Goal: Find specific page/section: Find specific page/section

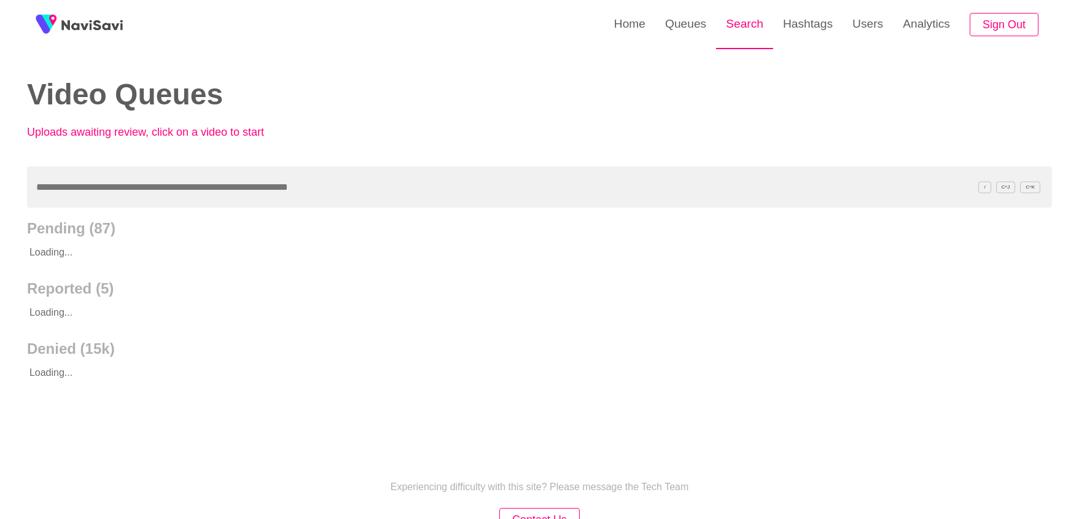
click at [734, 29] on link "Search" at bounding box center [744, 24] width 57 height 48
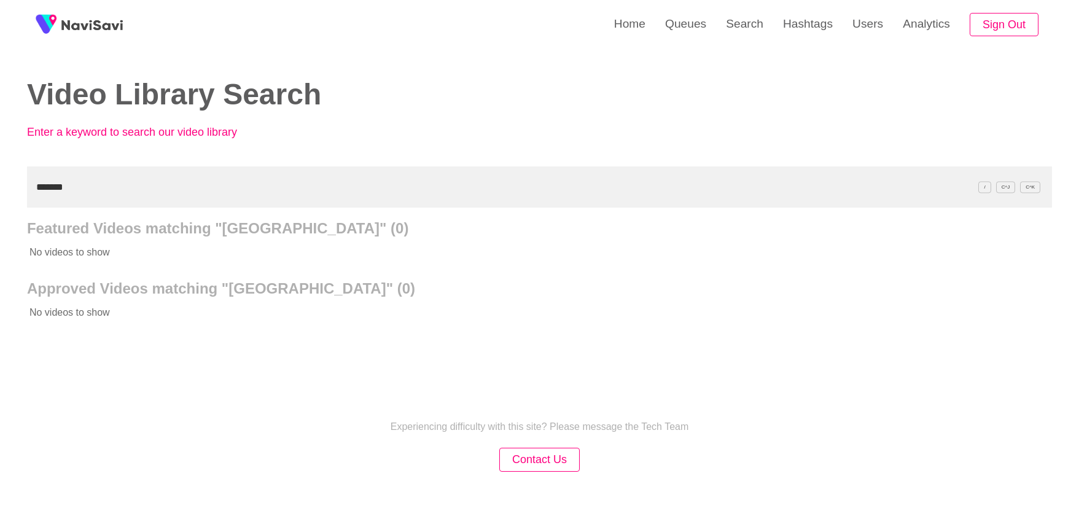
drag, startPoint x: 86, startPoint y: 191, endPoint x: -30, endPoint y: 178, distance: 116.8
click at [0, 178] on html "Home Queues Search Hashtags Users Analytics Sign Out Video Library Search Enter…" at bounding box center [539, 281] width 1079 height 563
paste input "text"
click at [41, 186] on input "*******" at bounding box center [539, 186] width 1025 height 41
drag, startPoint x: 95, startPoint y: 184, endPoint x: -31, endPoint y: 184, distance: 125.9
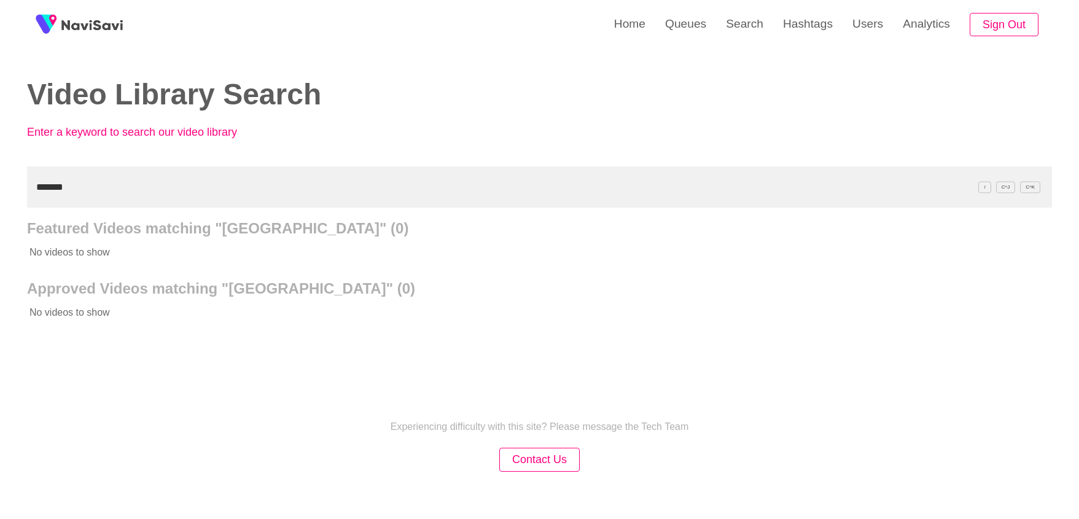
click at [0, 184] on html "Home Queues Search Hashtags Users Analytics Sign Out Video Library Search Enter…" at bounding box center [539, 281] width 1079 height 563
paste input "text"
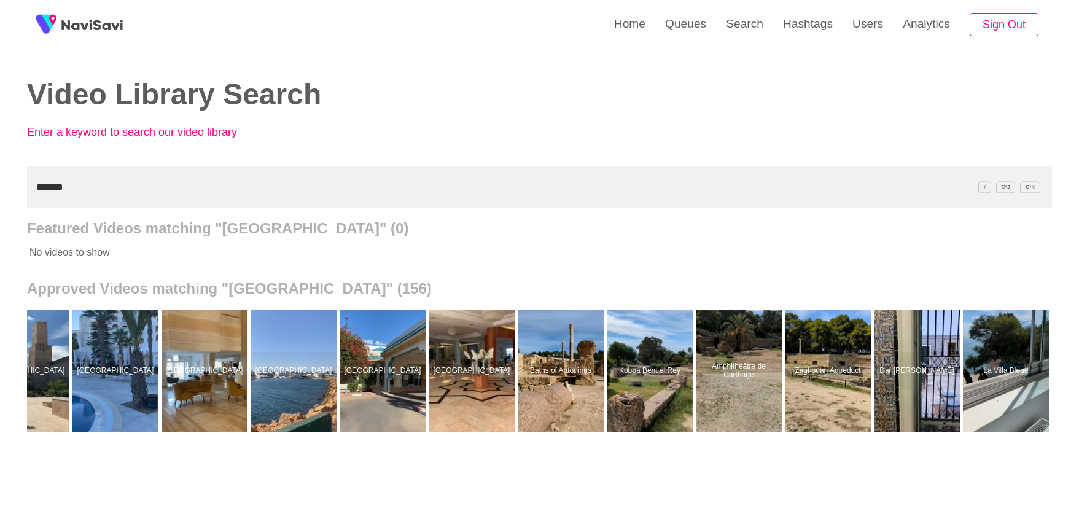
scroll to position [0, 11800]
drag, startPoint x: 109, startPoint y: 190, endPoint x: 1, endPoint y: 188, distance: 107.5
click at [1, 188] on div "Home Queues Search Hashtags Users Analytics Sign Out Video Library Search Enter…" at bounding box center [539, 340] width 1079 height 680
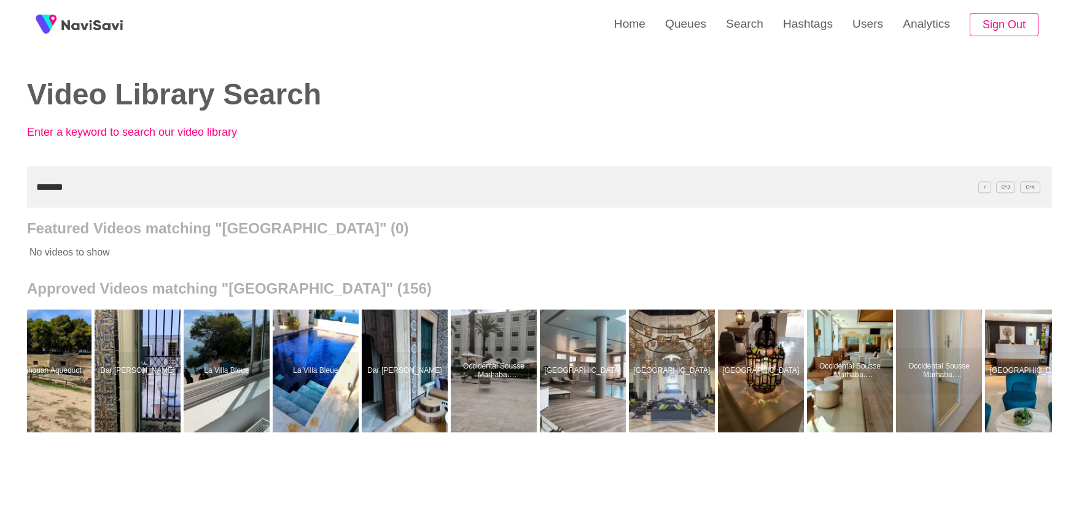
scroll to position [0, 12772]
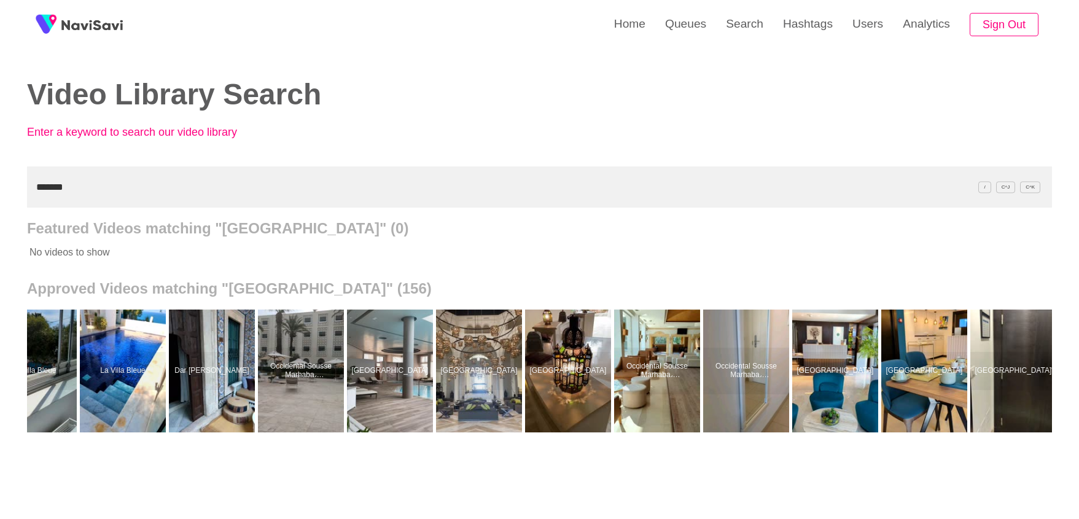
click at [76, 197] on input "*******" at bounding box center [539, 186] width 1025 height 41
drag, startPoint x: 84, startPoint y: 184, endPoint x: 17, endPoint y: 184, distance: 66.3
click at [17, 184] on div "Home Queues Search Hashtags Users Analytics Sign Out Video Library Search Enter…" at bounding box center [539, 340] width 1079 height 680
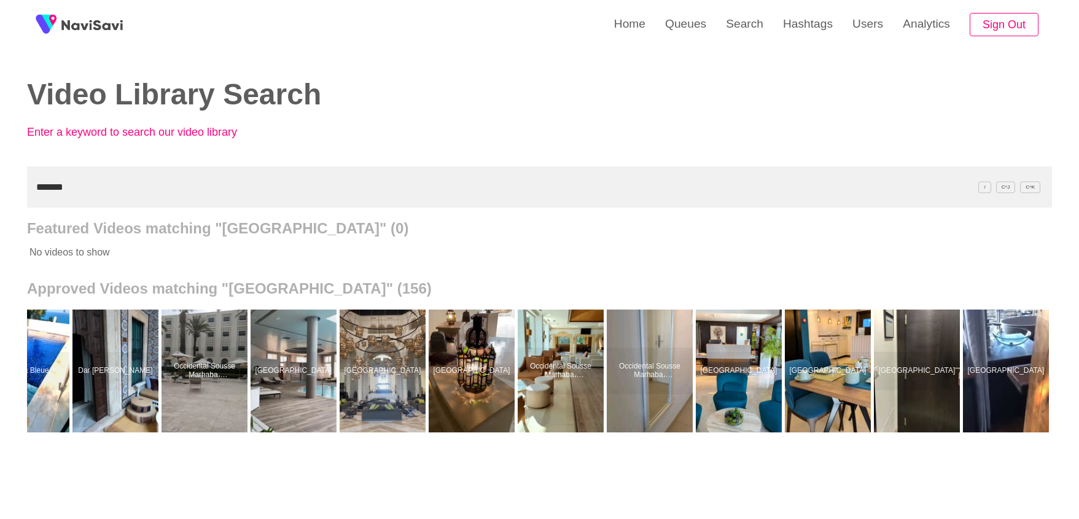
scroll to position [0, 12868]
type input "*"
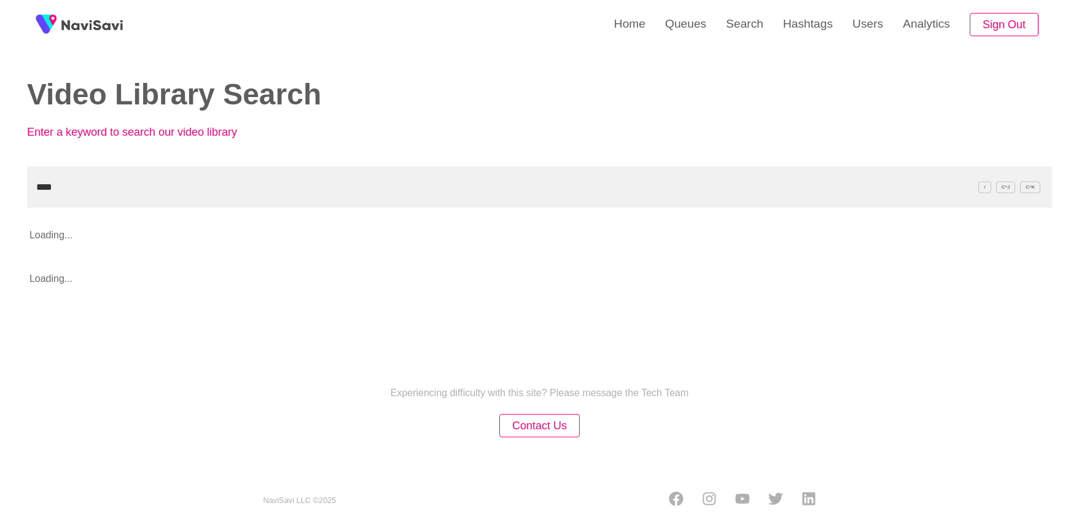
type input "****"
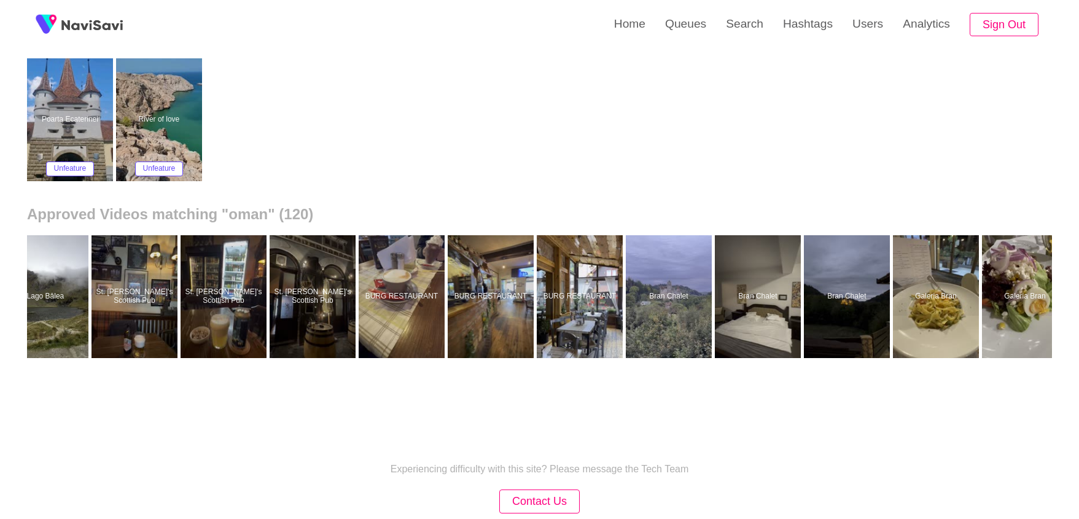
scroll to position [0, 8925]
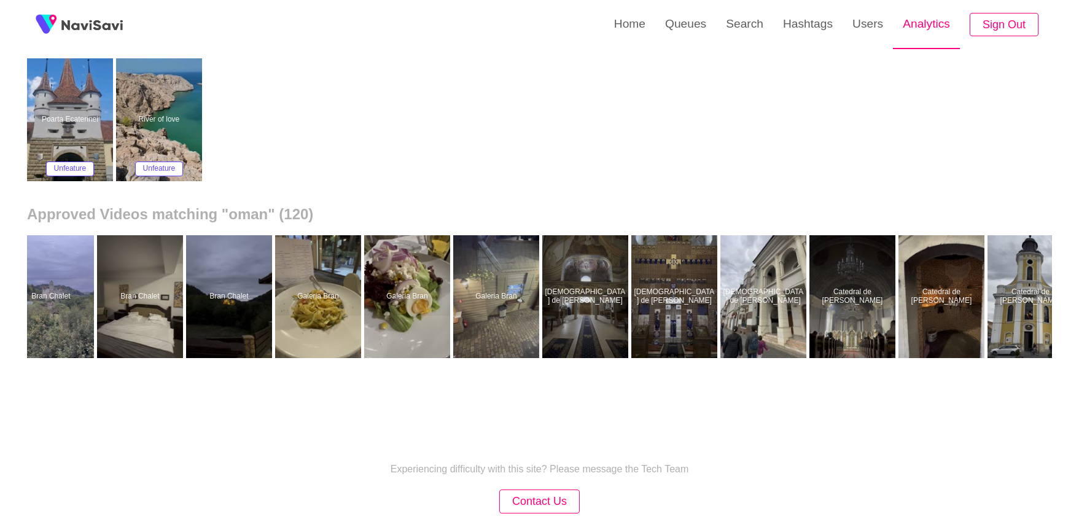
click at [907, 41] on link "Analytics" at bounding box center [926, 24] width 67 height 48
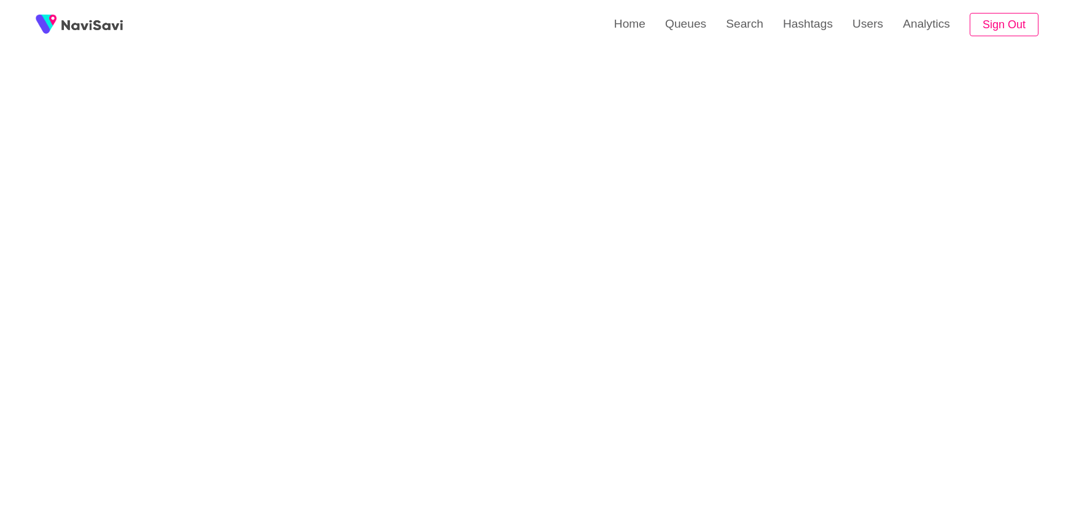
scroll to position [2967, 0]
